Goal: Book appointment/travel/reservation

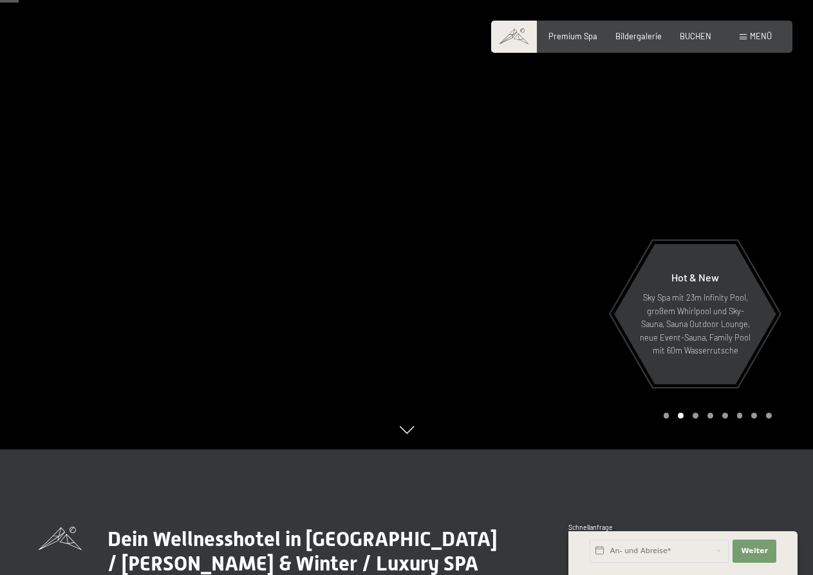
scroll to position [126, 0]
click at [577, 34] on span "Premium Spa" at bounding box center [573, 34] width 49 height 10
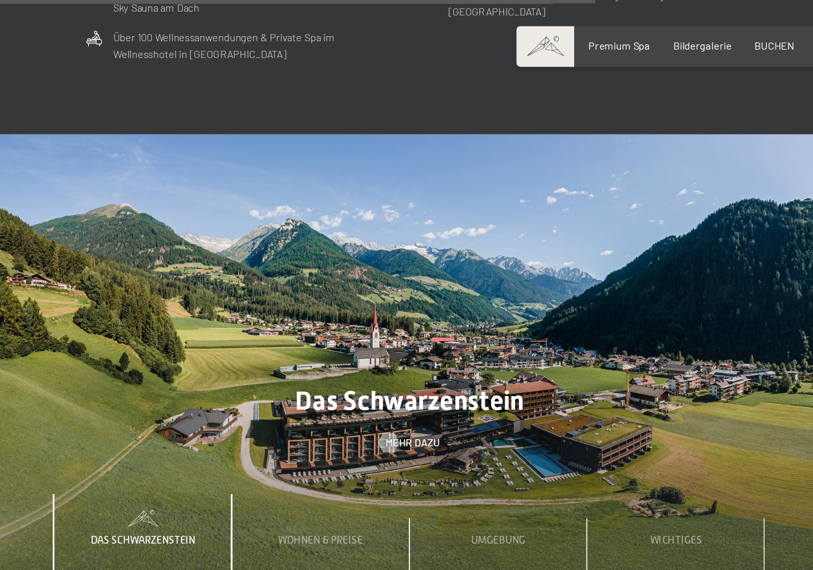
scroll to position [3284, 0]
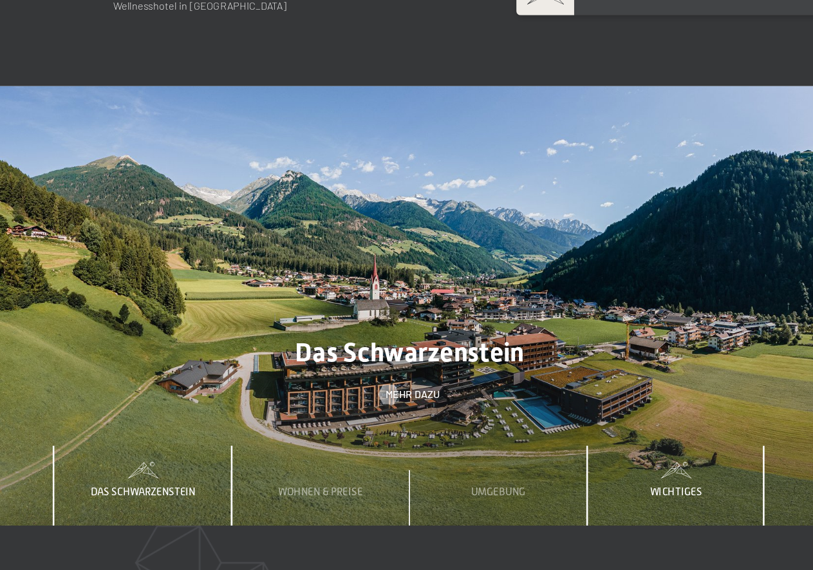
click at [597, 425] on span "Wichtiges" at bounding box center [617, 430] width 41 height 10
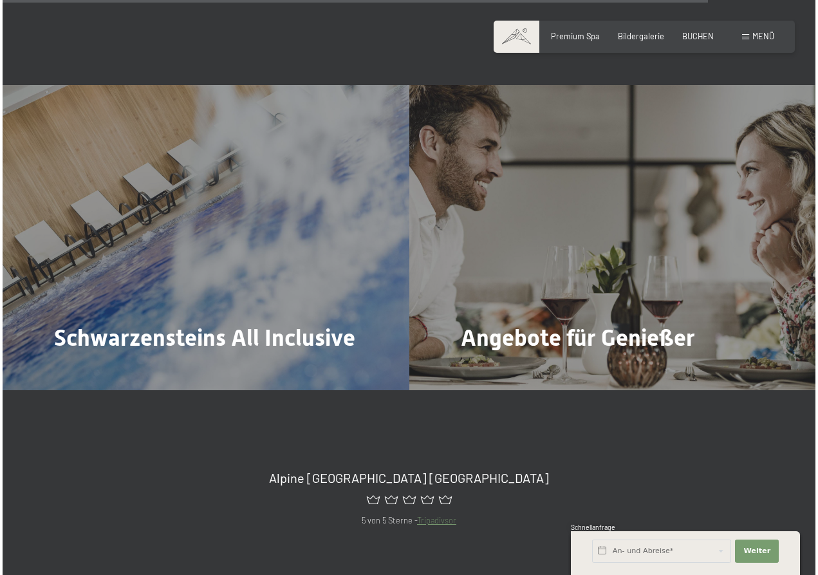
scroll to position [4143, 0]
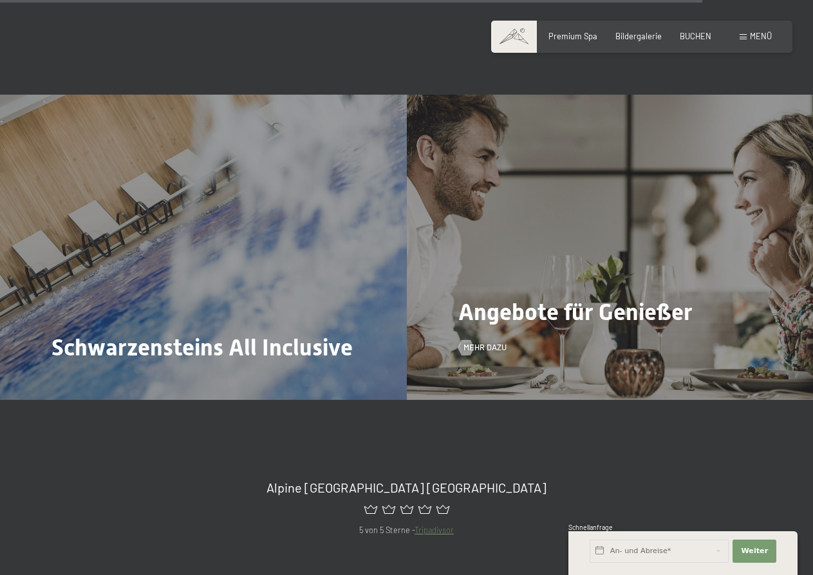
click at [608, 299] on span "Angebote für Genießer" at bounding box center [575, 312] width 234 height 27
click at [489, 342] on span "Mehr dazu" at bounding box center [498, 348] width 43 height 12
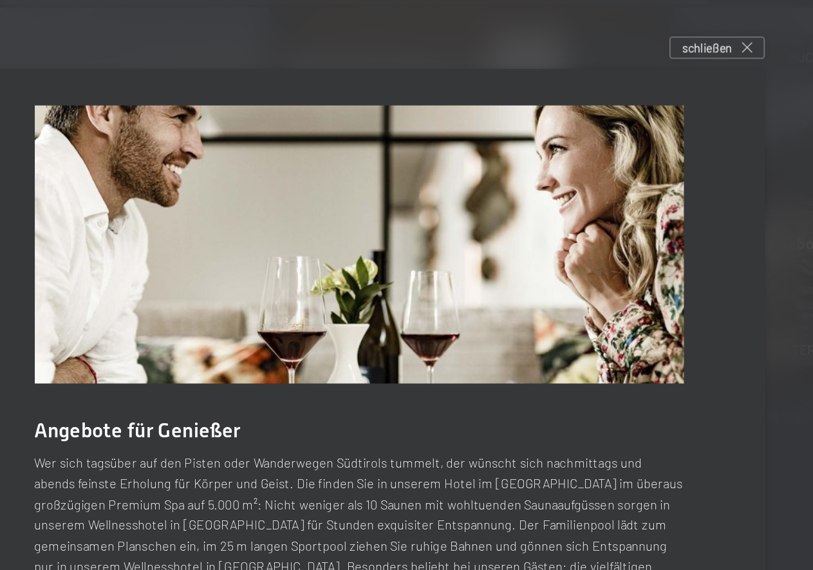
scroll to position [3859, 0]
click at [612, 30] on span "schließen" at bounding box center [628, 30] width 32 height 11
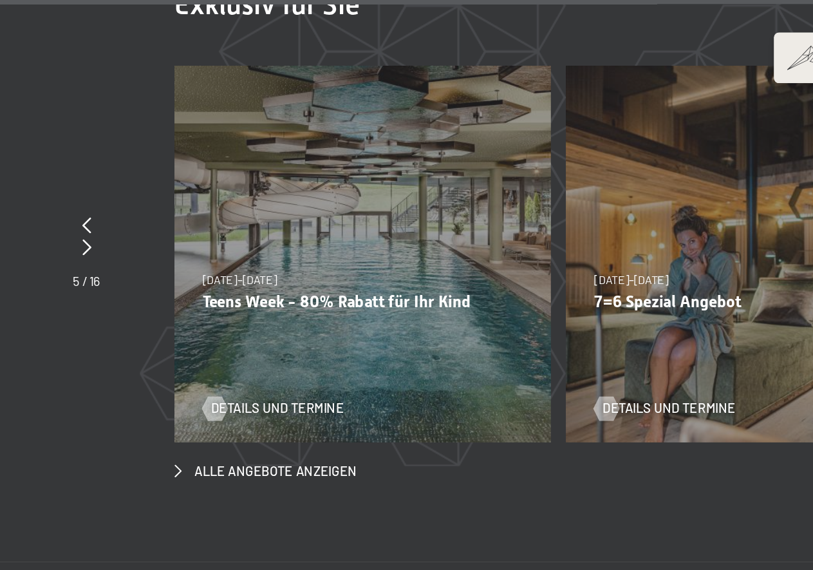
scroll to position [3824, 0]
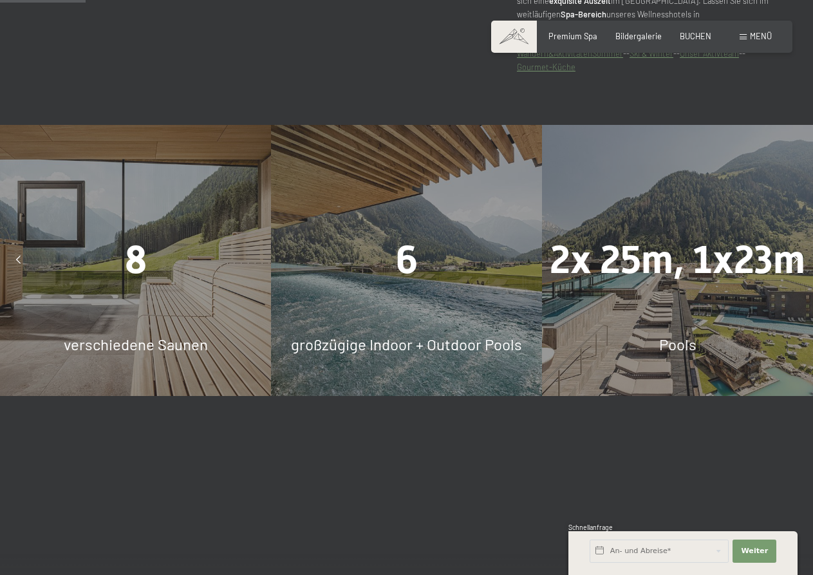
scroll to position [793, 0]
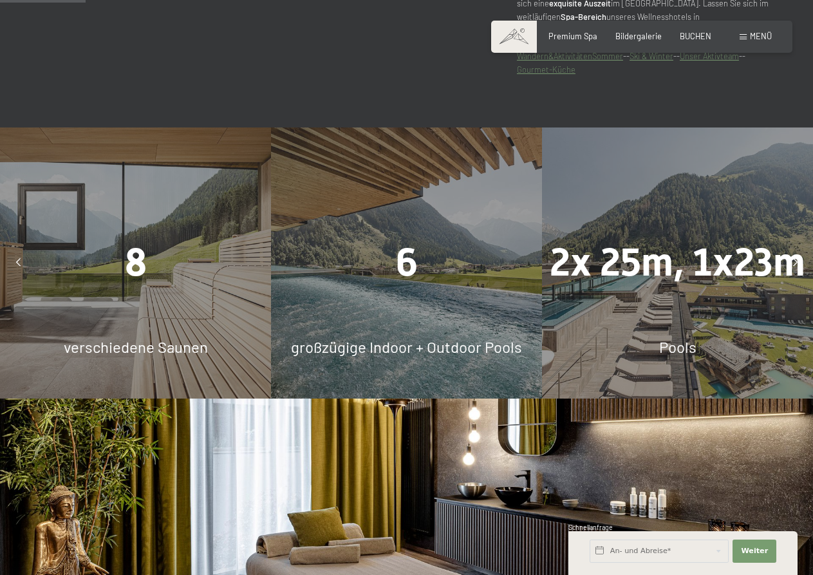
click at [125, 250] on span "8" at bounding box center [136, 262] width 22 height 45
click at [141, 249] on span "8" at bounding box center [136, 262] width 22 height 45
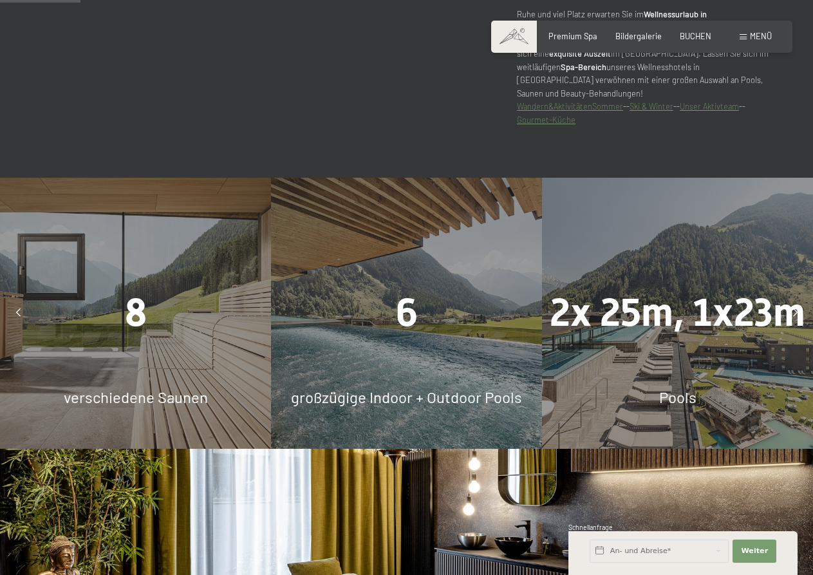
scroll to position [737, 0]
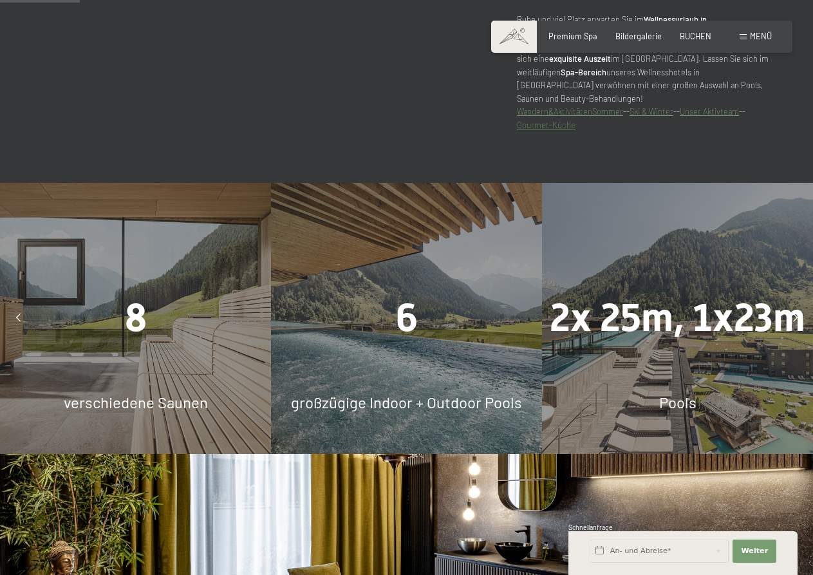
click at [401, 305] on span "6" at bounding box center [407, 318] width 22 height 45
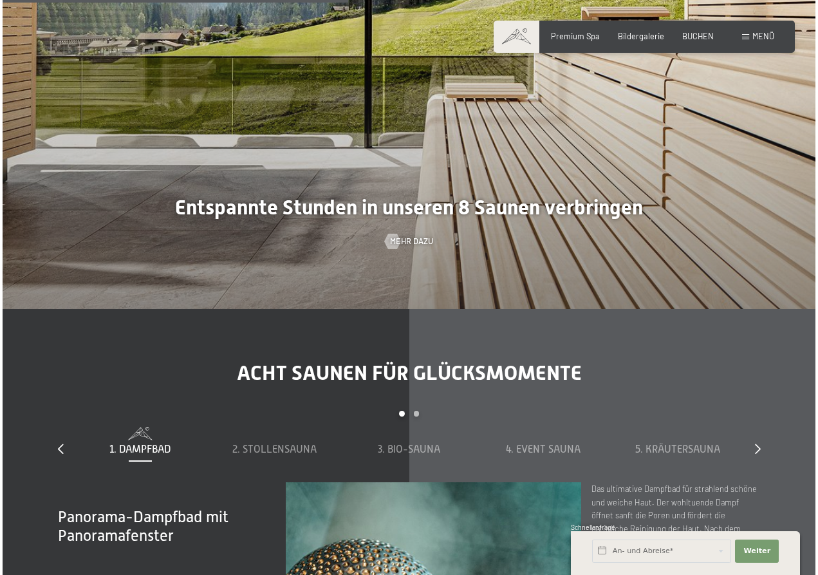
scroll to position [3184, 0]
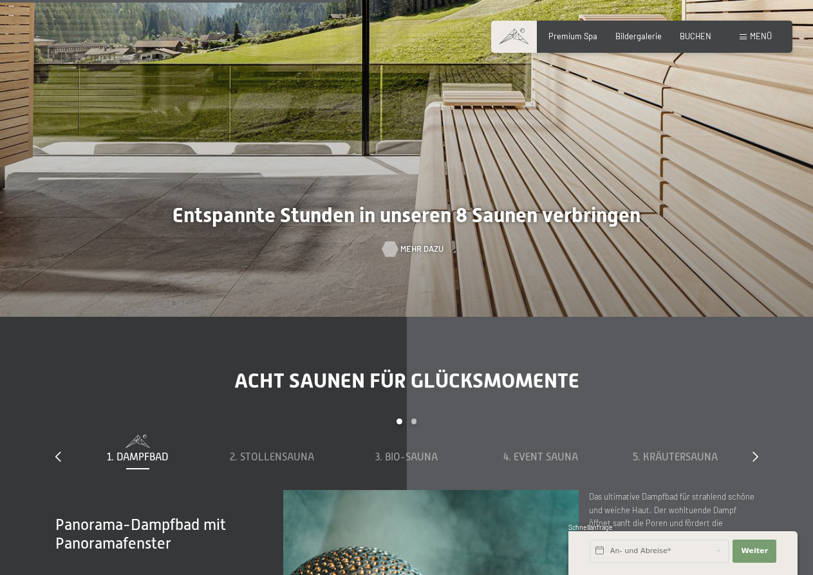
click at [412, 243] on span "Mehr dazu" at bounding box center [422, 249] width 43 height 12
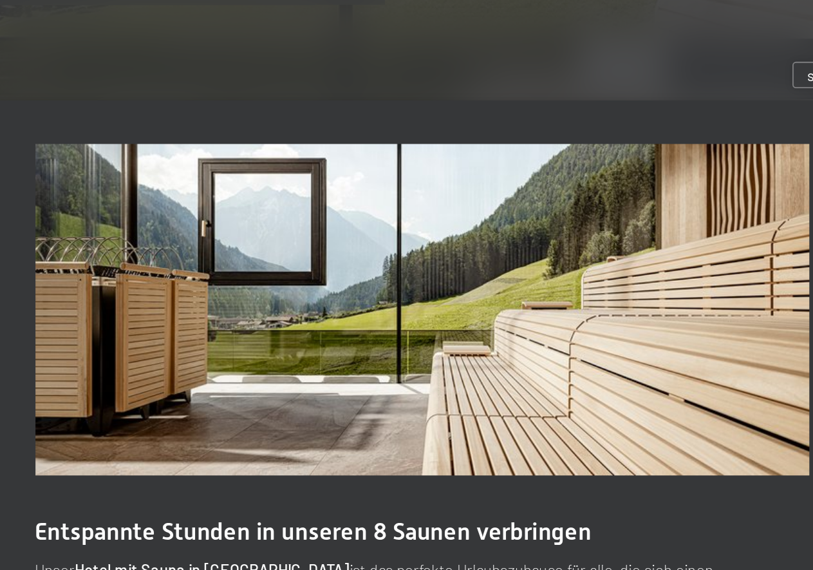
scroll to position [3219, 0]
